Goal: Information Seeking & Learning: Check status

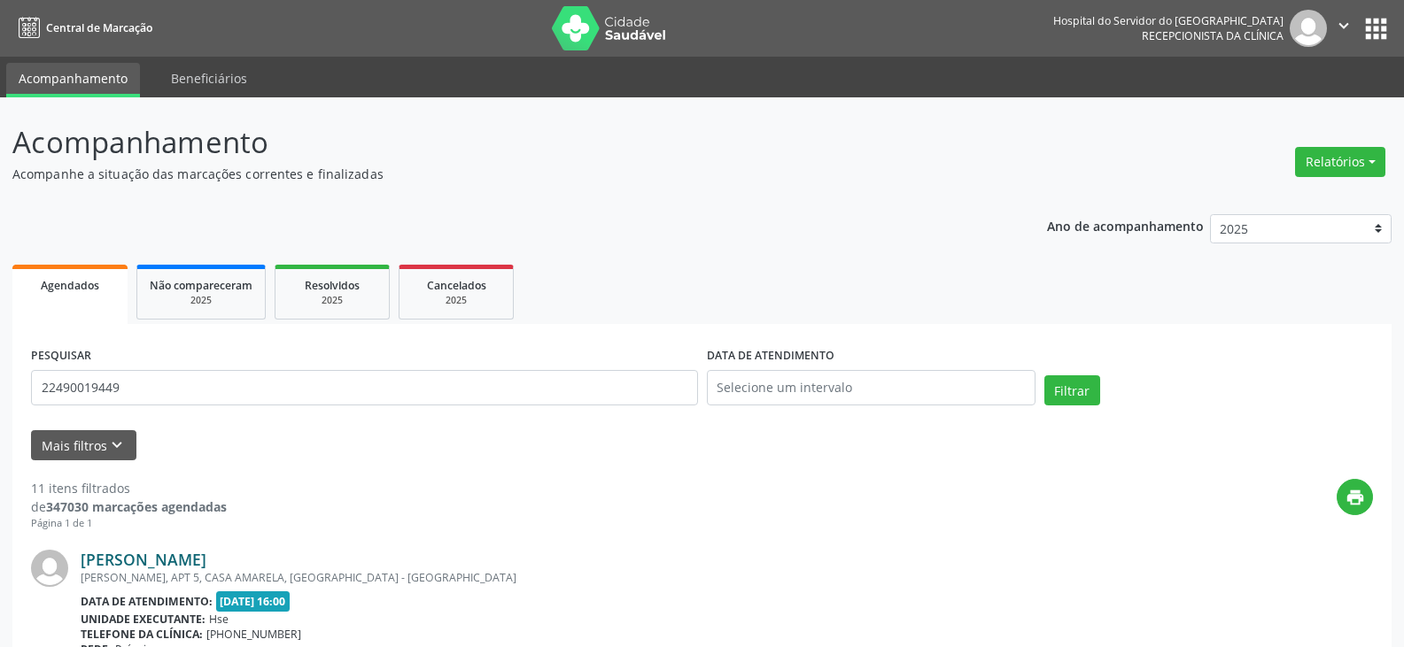
click at [206, 552] on link "[PERSON_NAME]" at bounding box center [144, 559] width 126 height 19
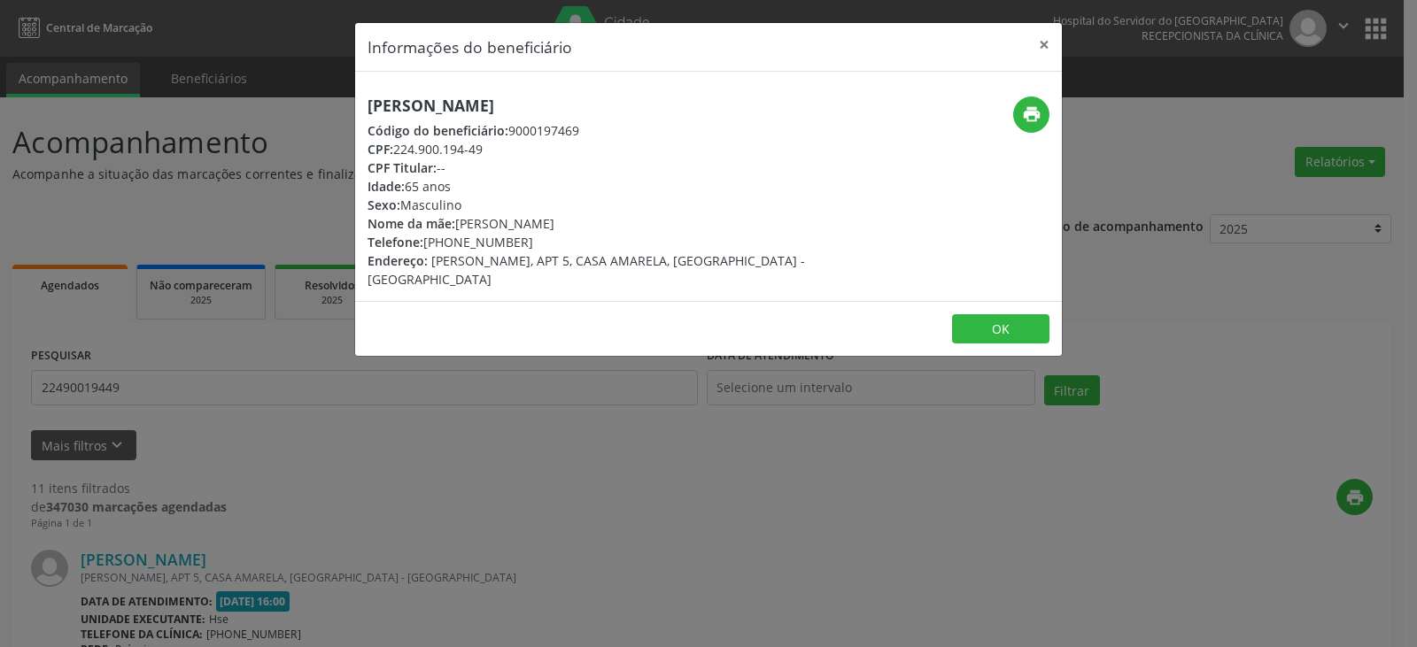
drag, startPoint x: 699, startPoint y: 103, endPoint x: 251, endPoint y: 98, distance: 448.1
click at [234, 99] on div "Informações do beneficiário × [PERSON_NAME] Código do beneficiário: 9000197469 …" at bounding box center [708, 323] width 1417 height 647
copy h5 "[PERSON_NAME]"
click at [1038, 43] on button "×" at bounding box center [1043, 44] width 35 height 43
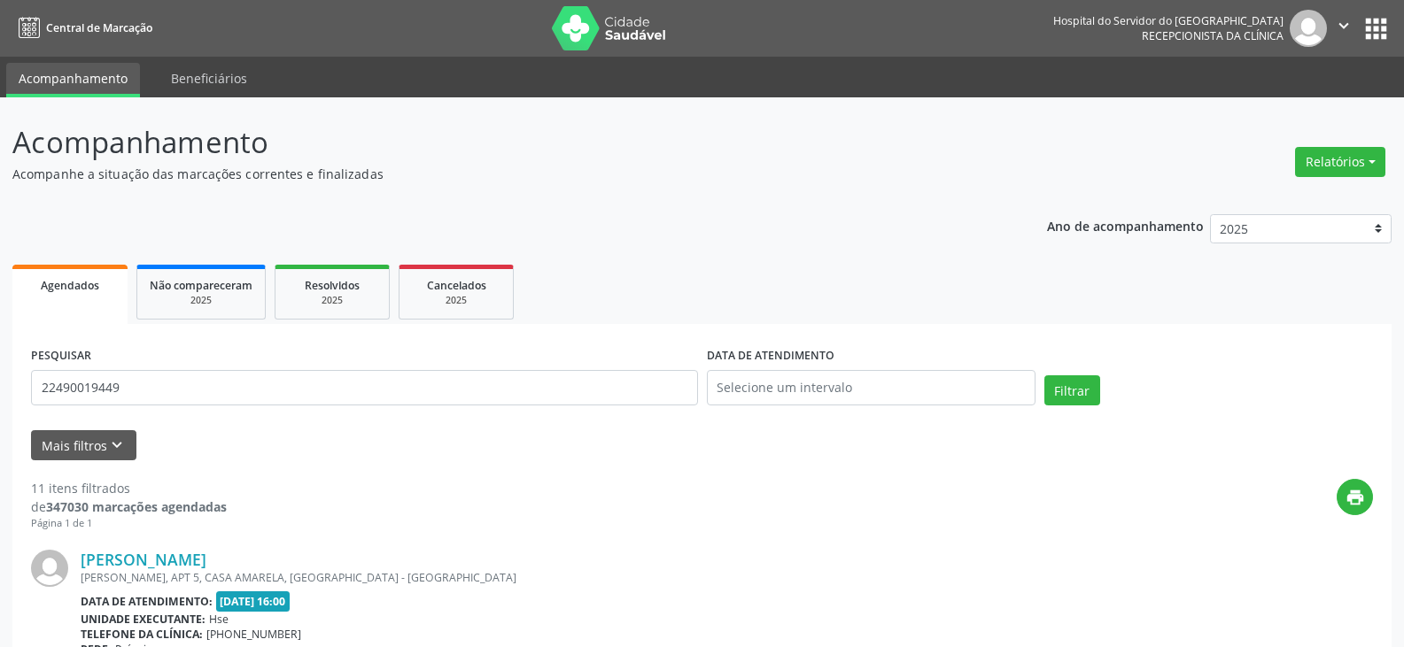
click at [439, 368] on div "PESQUISAR 22490019449" at bounding box center [365, 380] width 676 height 75
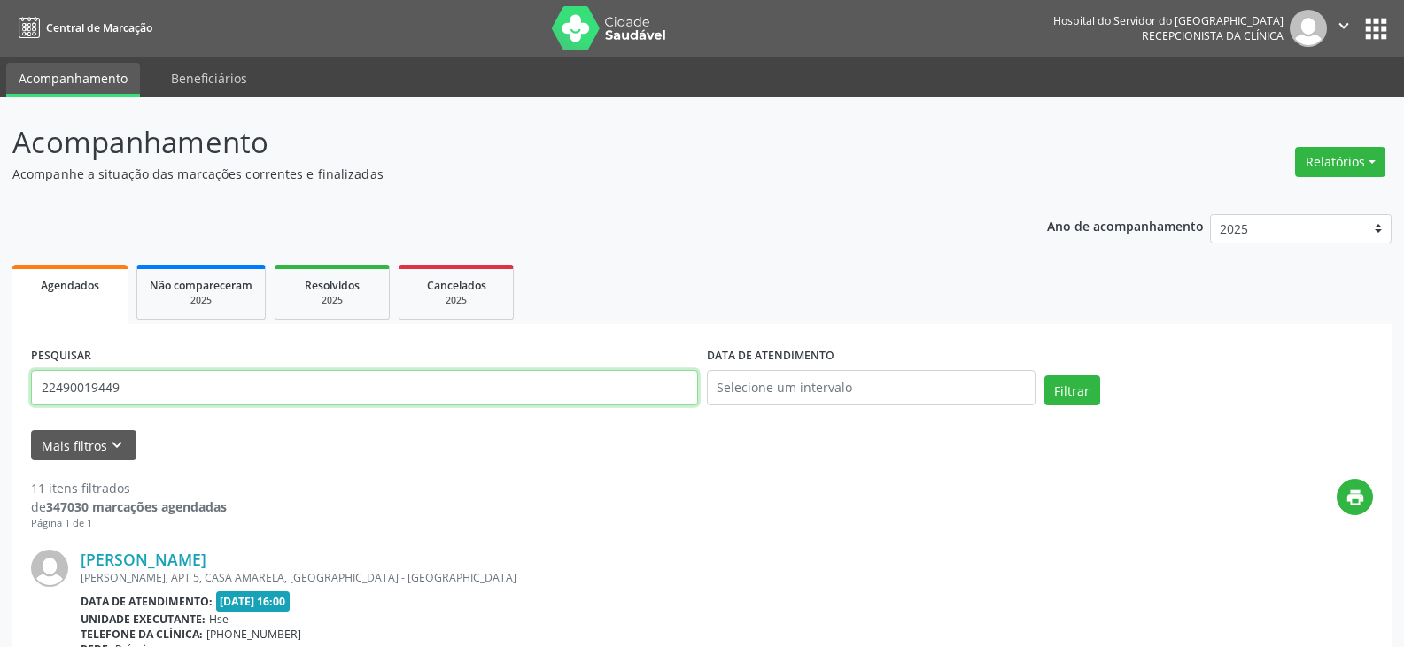
click at [440, 370] on input "22490019449" at bounding box center [364, 387] width 667 height 35
click at [1044, 375] on button "Filtrar" at bounding box center [1072, 390] width 56 height 30
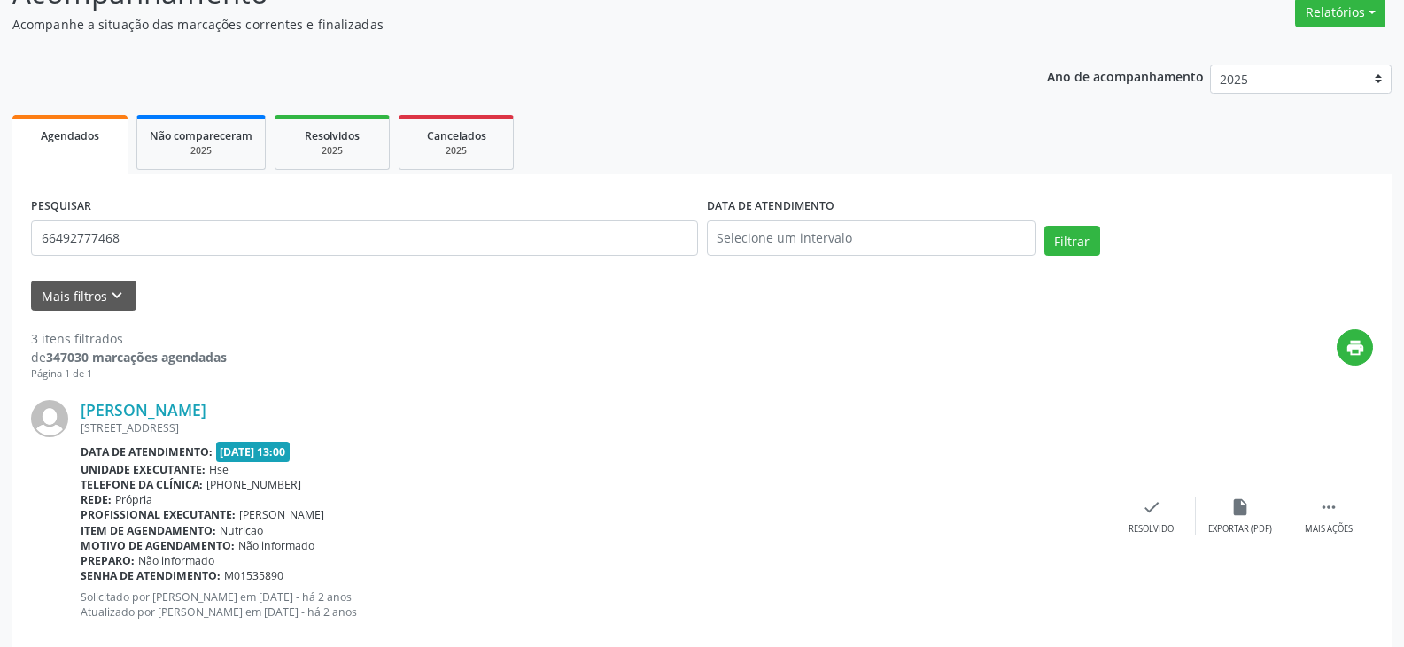
scroll to position [266, 0]
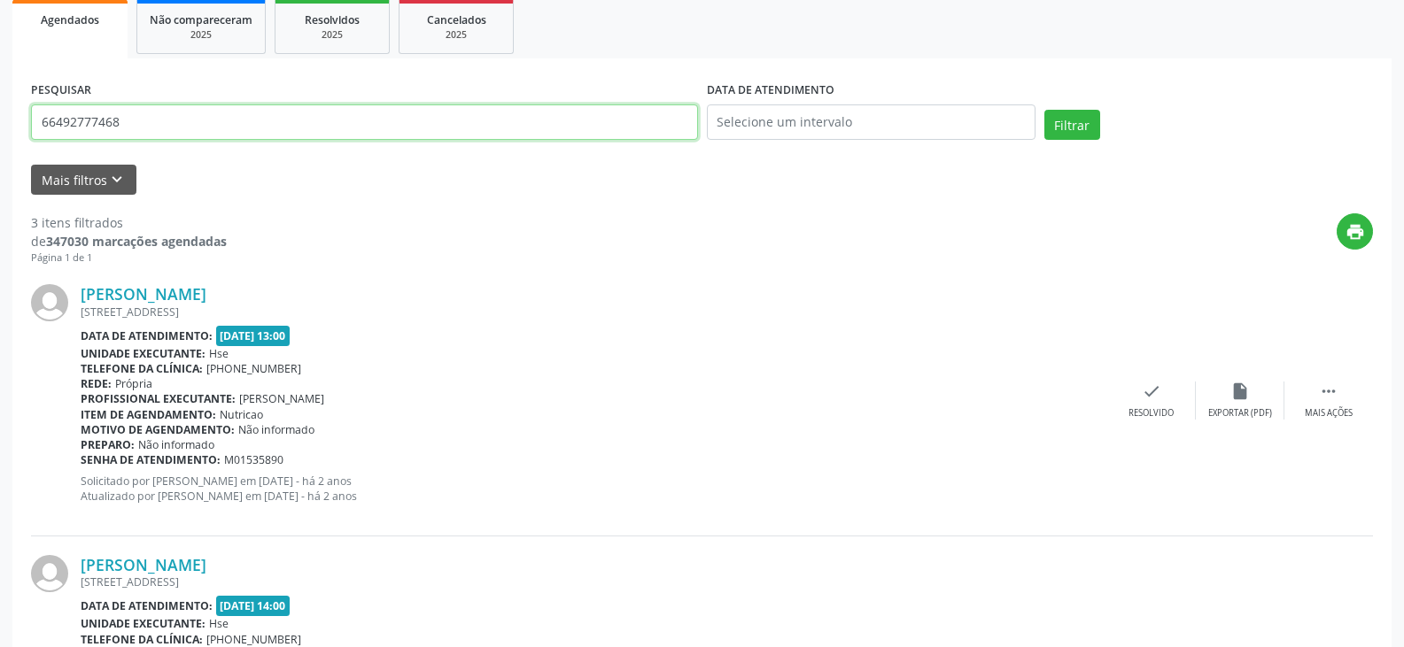
click at [218, 129] on input "66492777468" at bounding box center [364, 121] width 667 height 35
click at [238, 118] on input "66492777468" at bounding box center [364, 121] width 667 height 35
click at [1044, 110] on button "Filtrar" at bounding box center [1072, 125] width 56 height 30
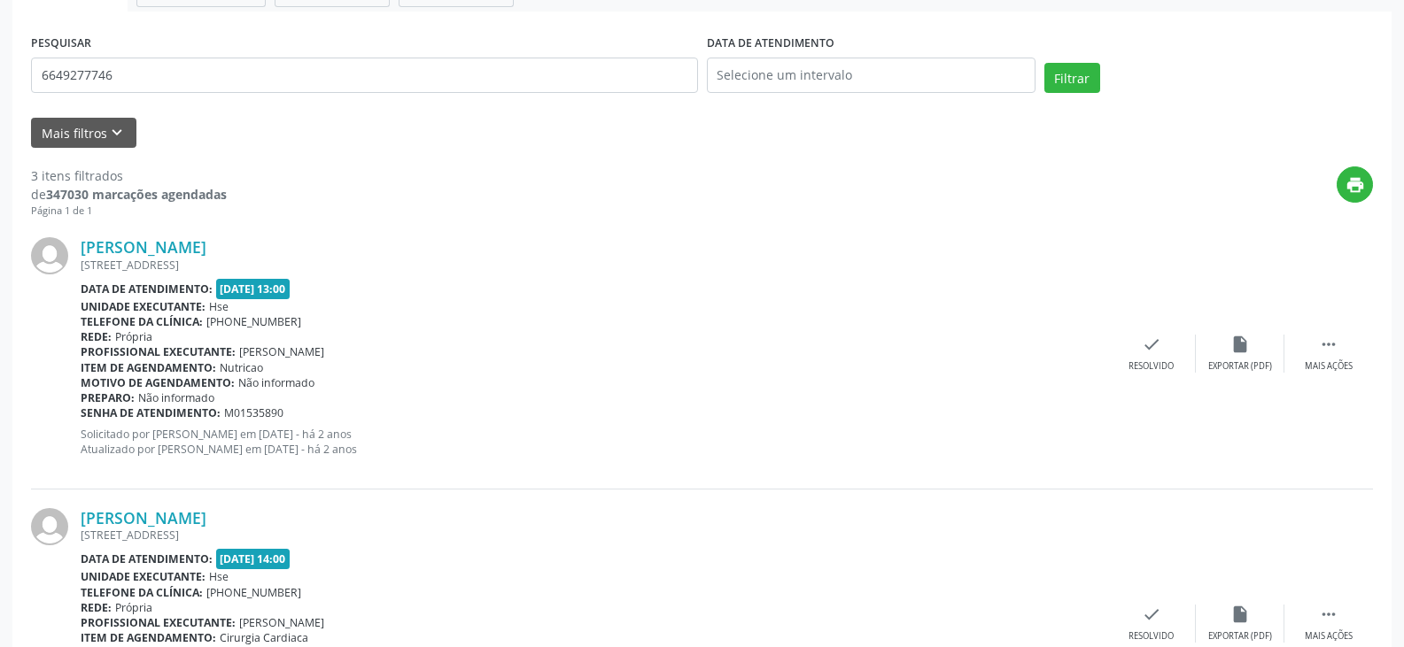
scroll to position [0, 0]
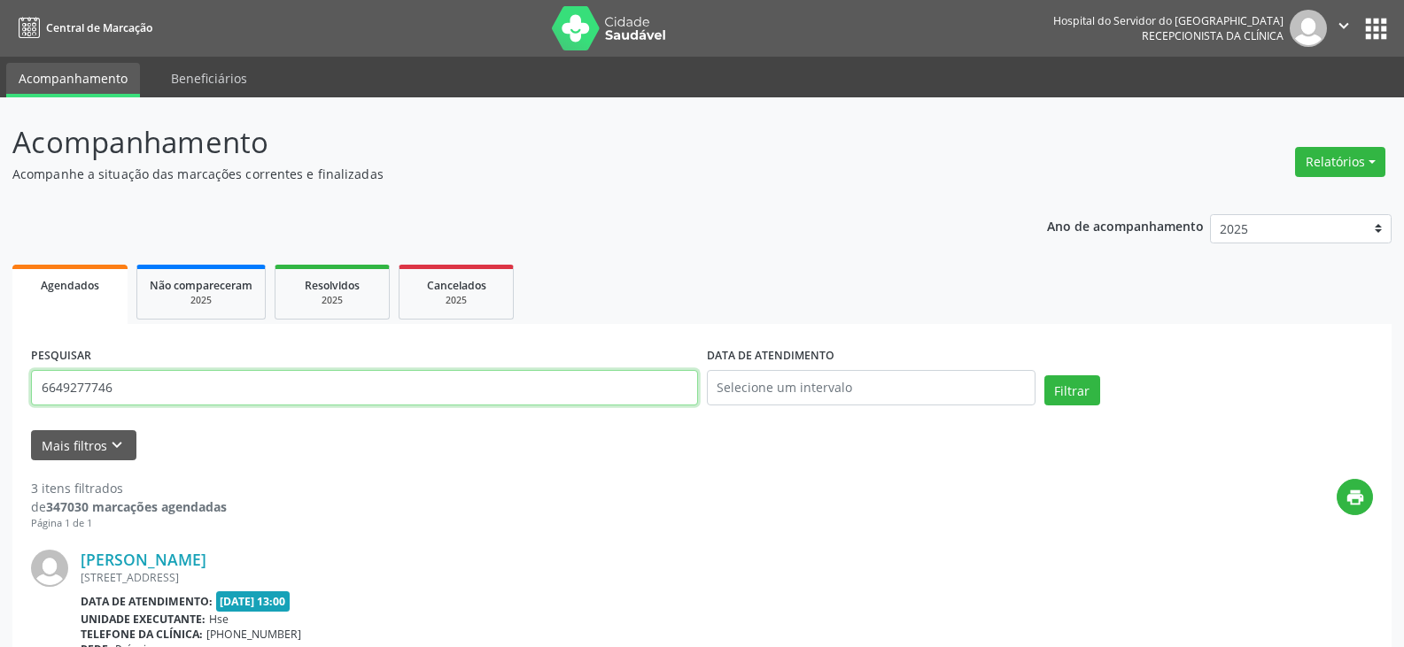
drag, startPoint x: 174, startPoint y: 383, endPoint x: 0, endPoint y: 386, distance: 173.6
click at [1044, 375] on button "Filtrar" at bounding box center [1072, 390] width 56 height 30
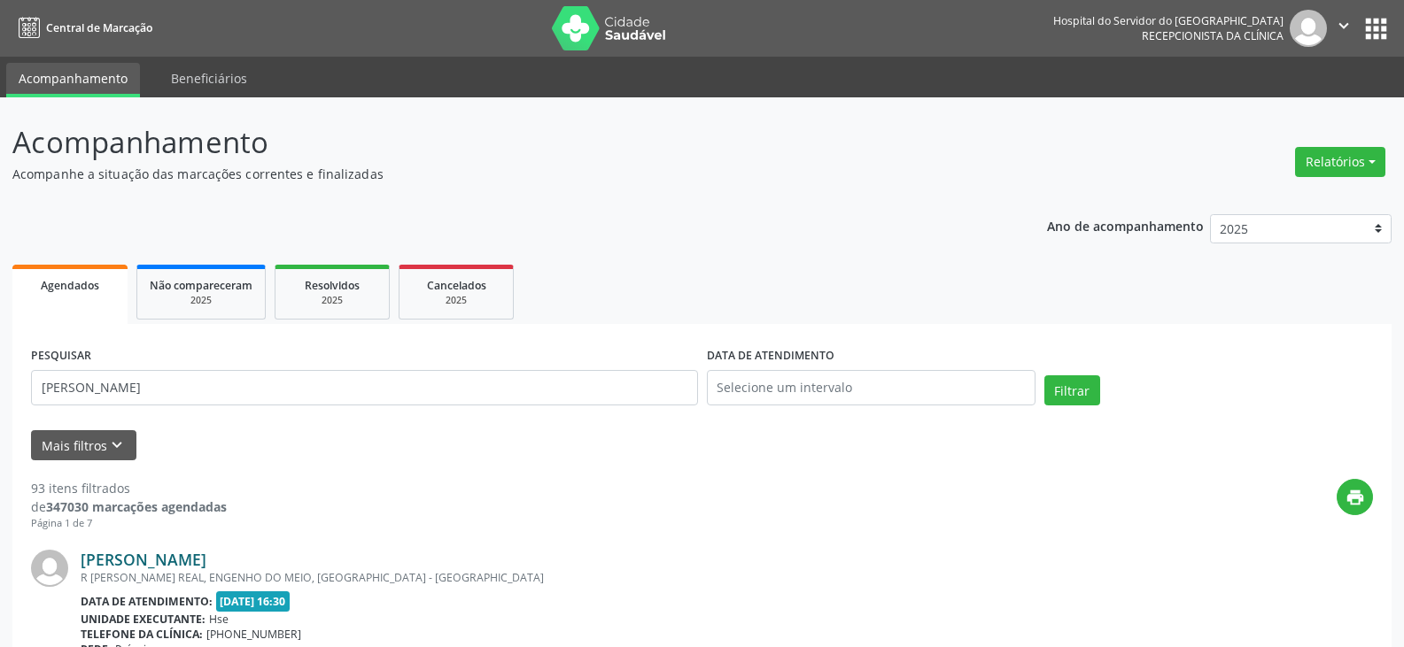
click at [206, 551] on link "[PERSON_NAME]" at bounding box center [144, 559] width 126 height 19
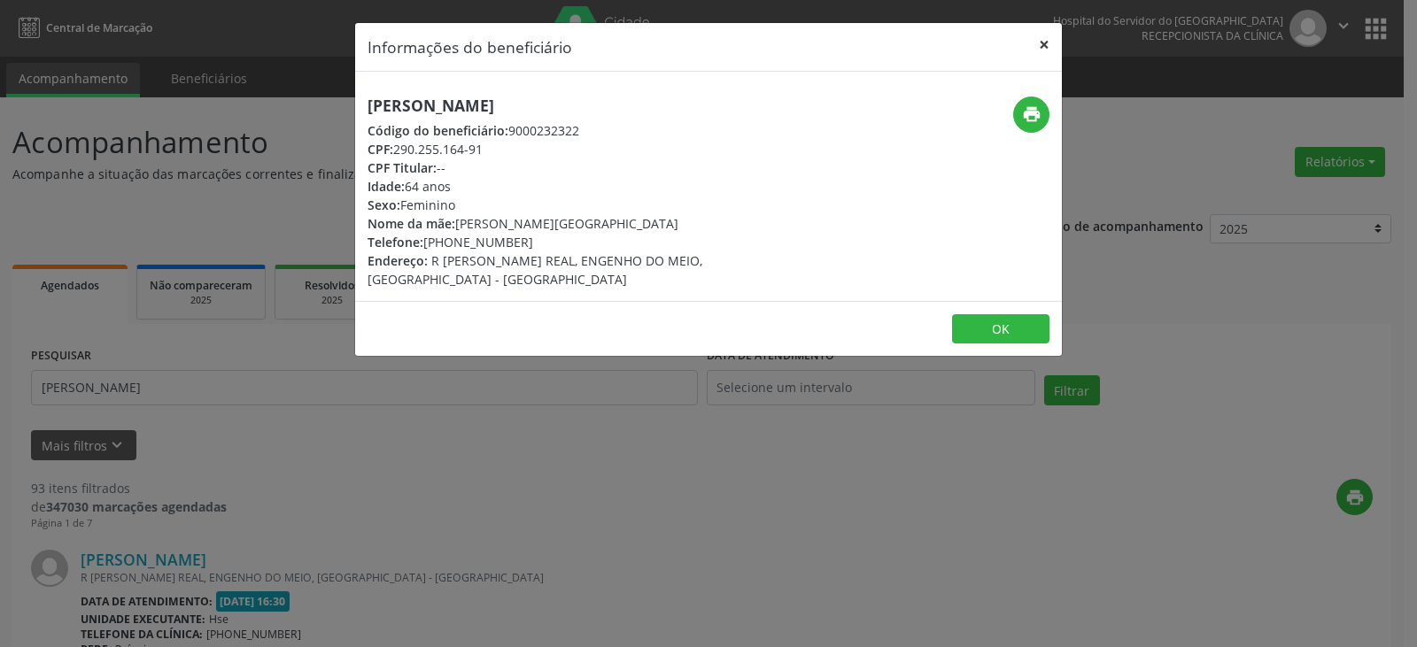
click at [1034, 43] on button "×" at bounding box center [1043, 44] width 35 height 43
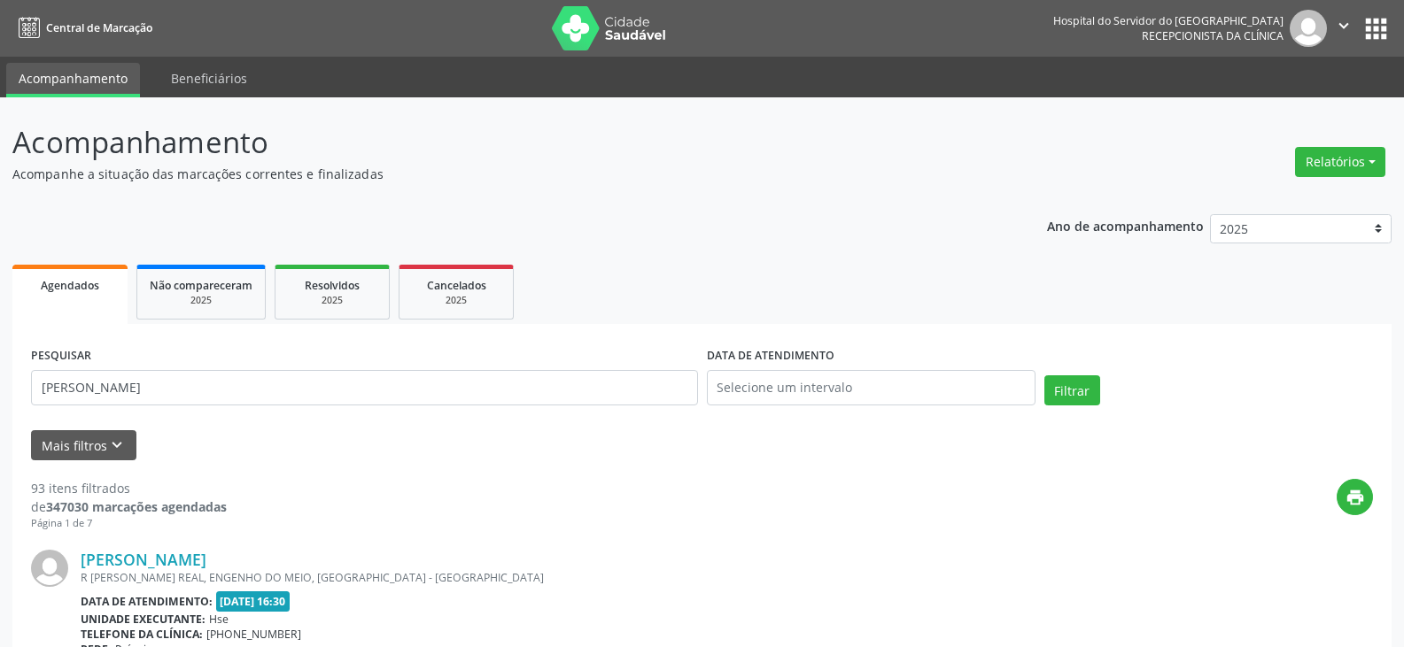
click at [166, 349] on div "PESQUISAR [PERSON_NAME]" at bounding box center [365, 380] width 676 height 75
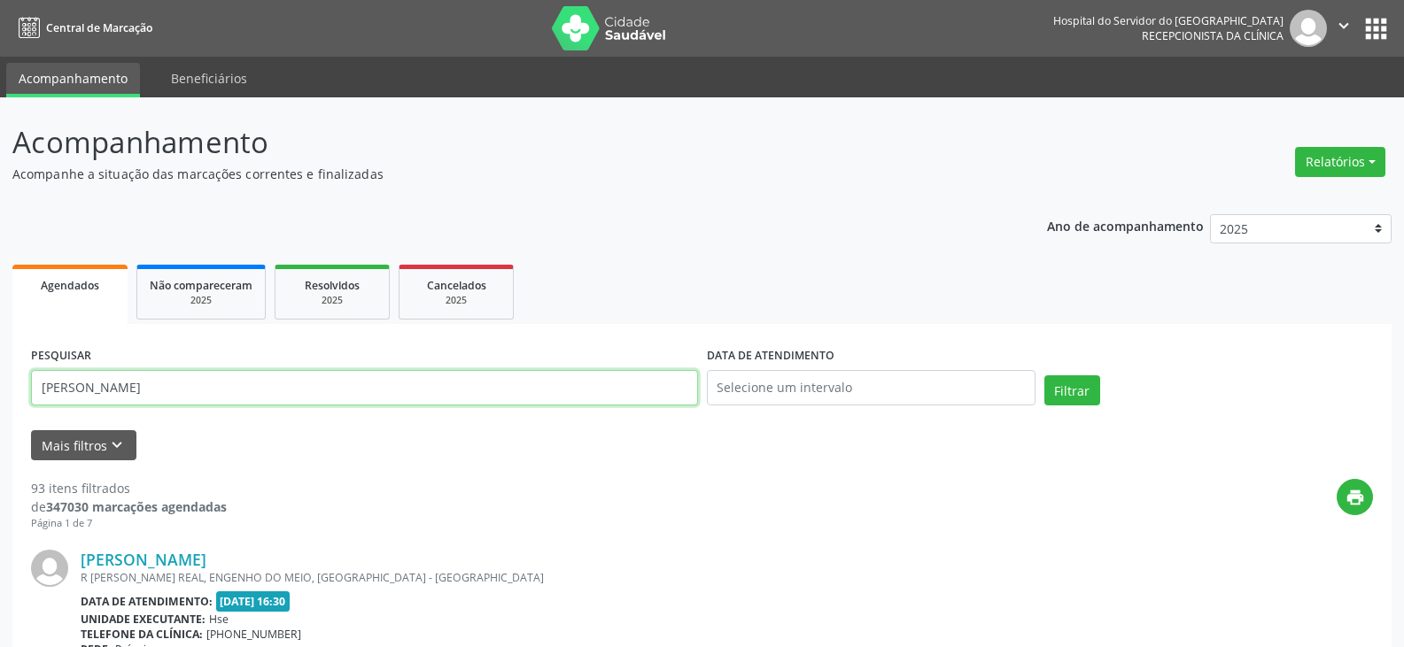
click at [215, 386] on input "[PERSON_NAME]" at bounding box center [364, 387] width 667 height 35
type input "[PERSON_NAME]"
click at [1044, 375] on button "Filtrar" at bounding box center [1072, 390] width 56 height 30
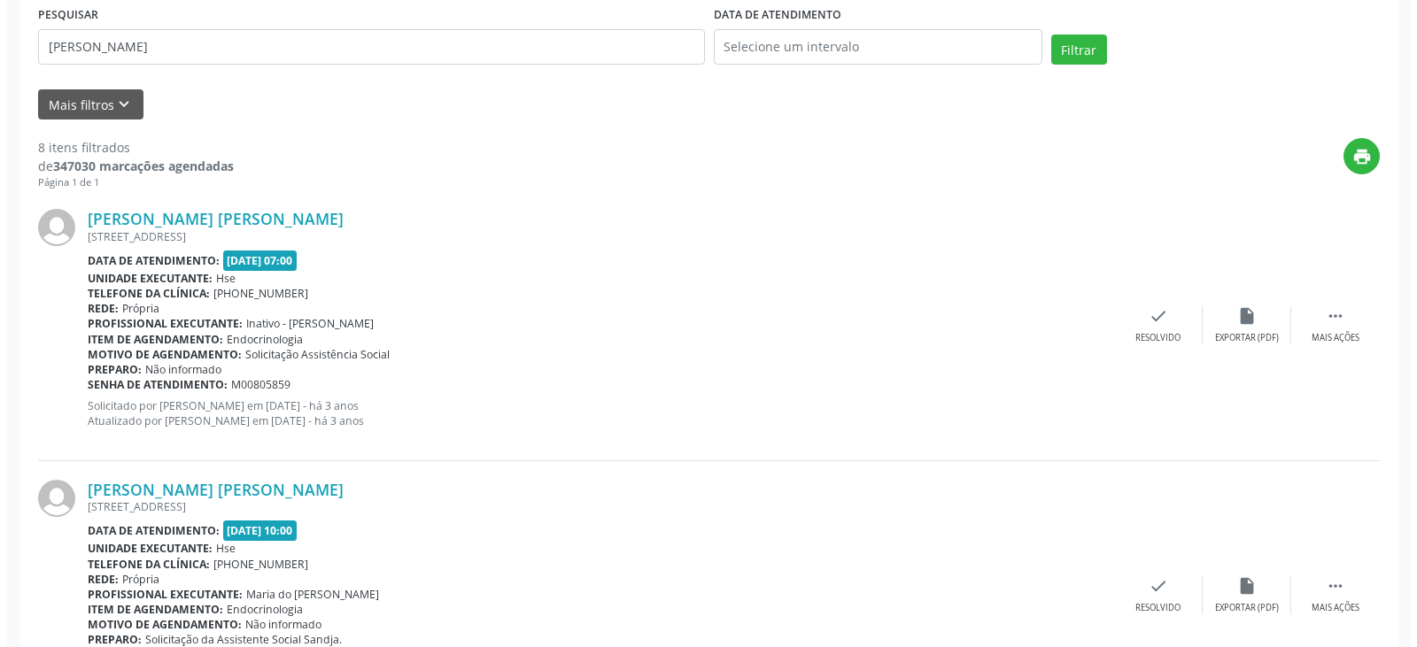
scroll to position [354, 0]
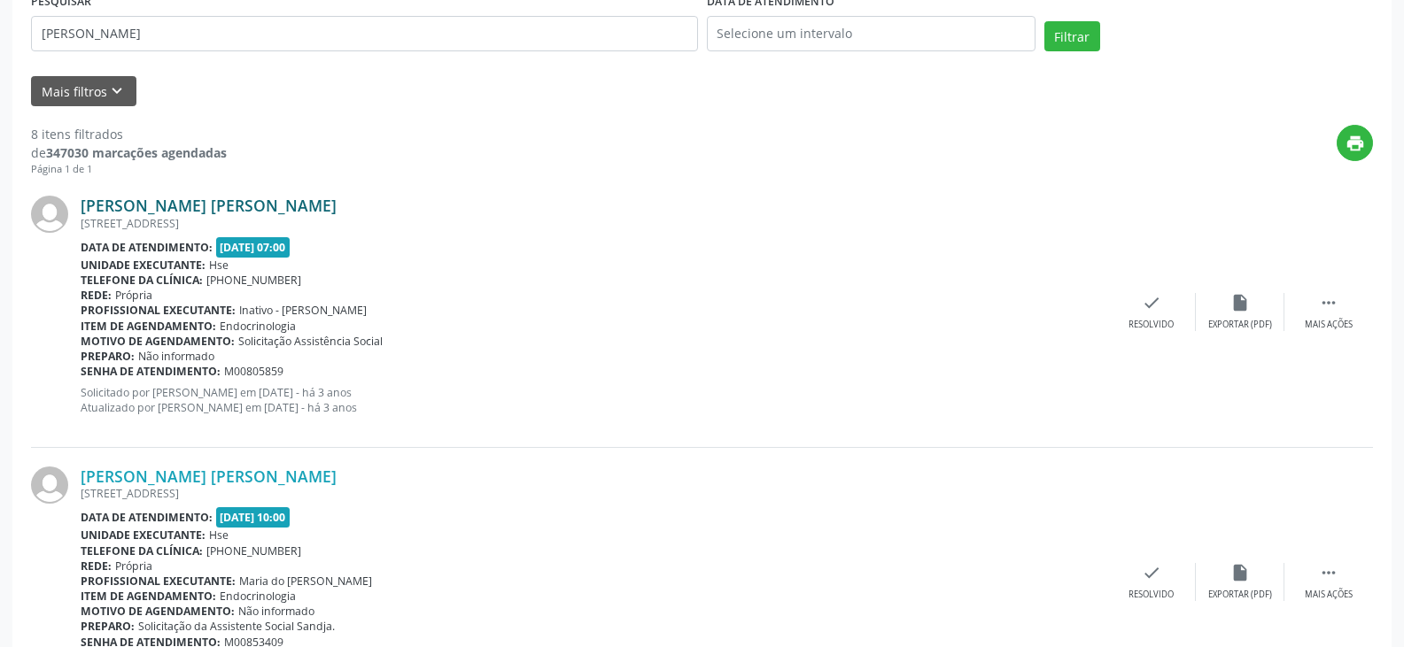
click at [316, 207] on link "[PERSON_NAME] [PERSON_NAME]" at bounding box center [209, 205] width 256 height 19
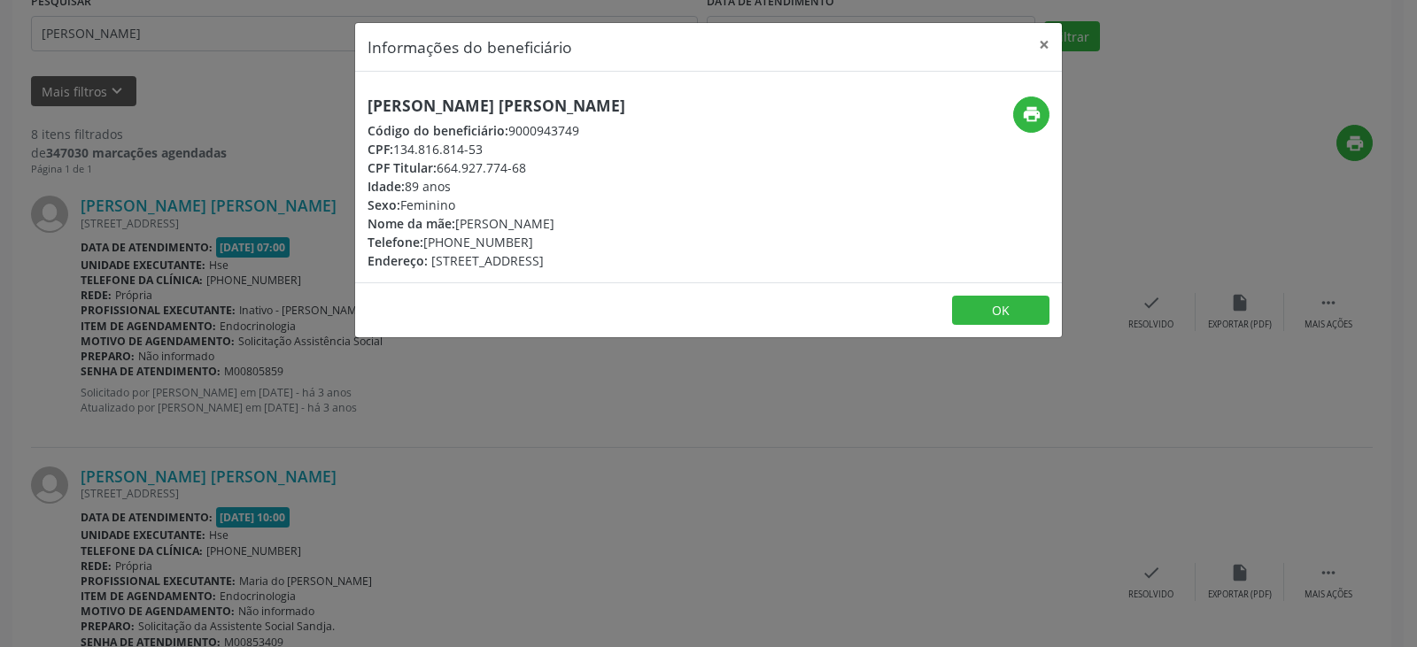
drag, startPoint x: 747, startPoint y: 112, endPoint x: 319, endPoint y: 87, distance: 429.3
click at [319, 87] on div "Informações do beneficiário × [PERSON_NAME] [PERSON_NAME] Código do beneficiári…" at bounding box center [708, 323] width 1417 height 647
copy h5 "[PERSON_NAME] [PERSON_NAME]"
drag, startPoint x: 561, startPoint y: 249, endPoint x: 450, endPoint y: 246, distance: 111.6
click at [450, 246] on div "Telefone: [PHONE_NUMBER]" at bounding box center [496, 242] width 258 height 19
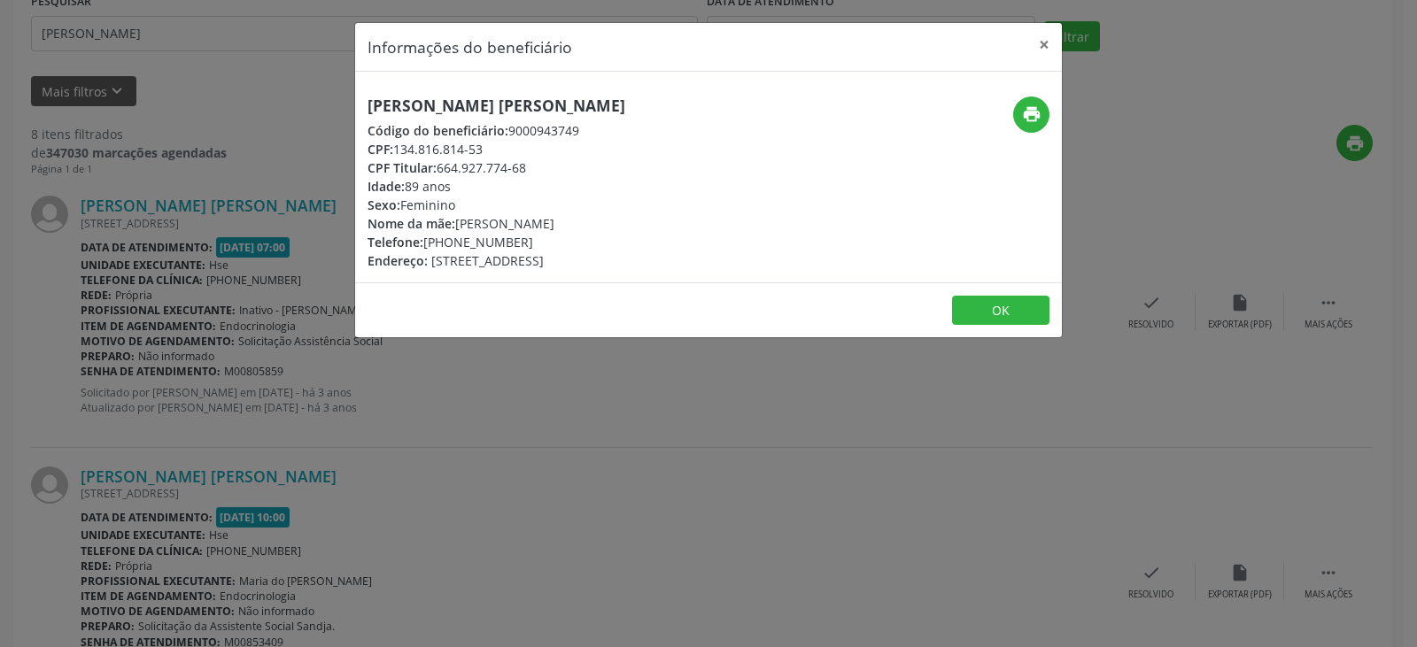
copy div "98649-5257"
click at [1048, 112] on button "print" at bounding box center [1031, 115] width 36 height 36
